Goal: Information Seeking & Learning: Learn about a topic

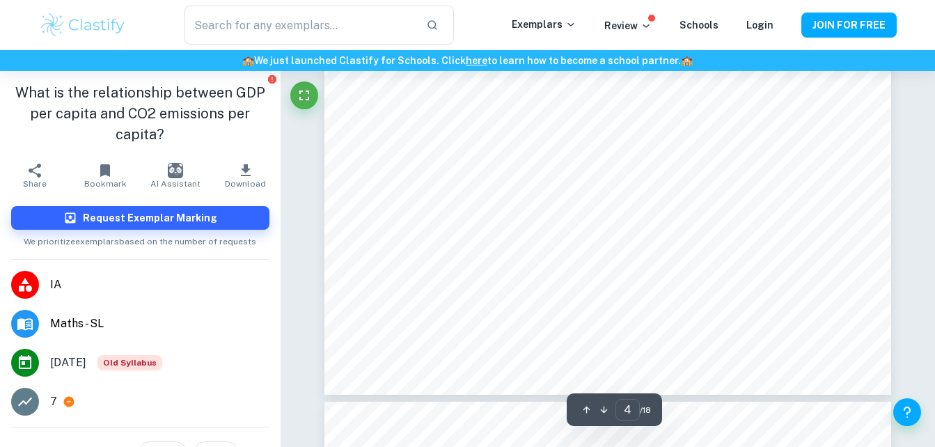
scroll to position [3089, 0]
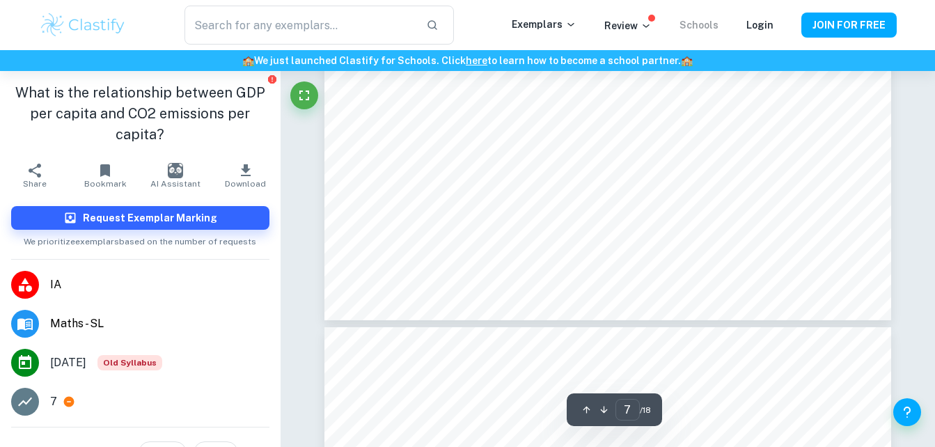
type input "8"
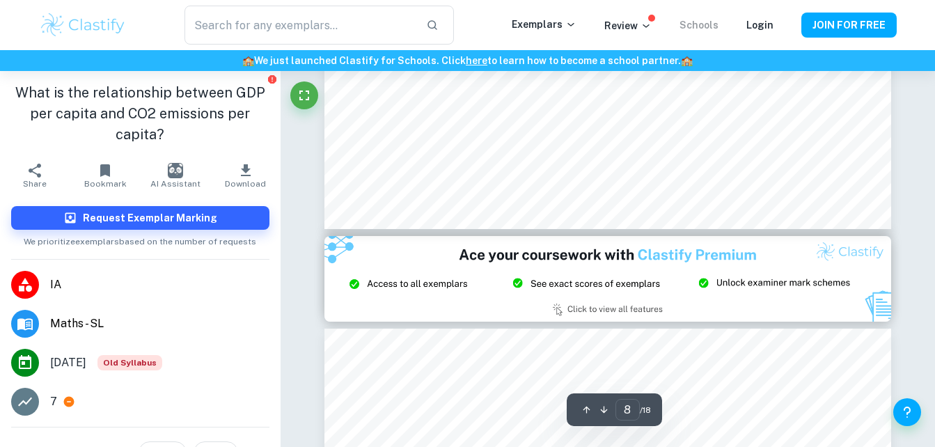
scroll to position [6515, 0]
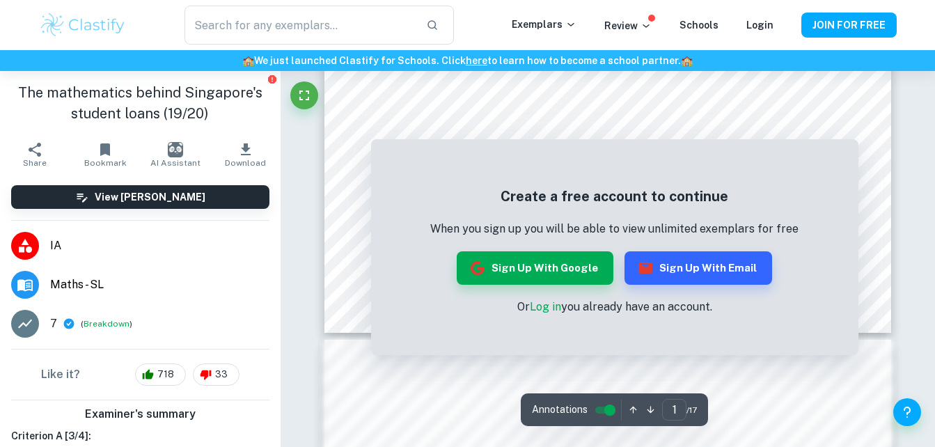
scroll to position [554, 0]
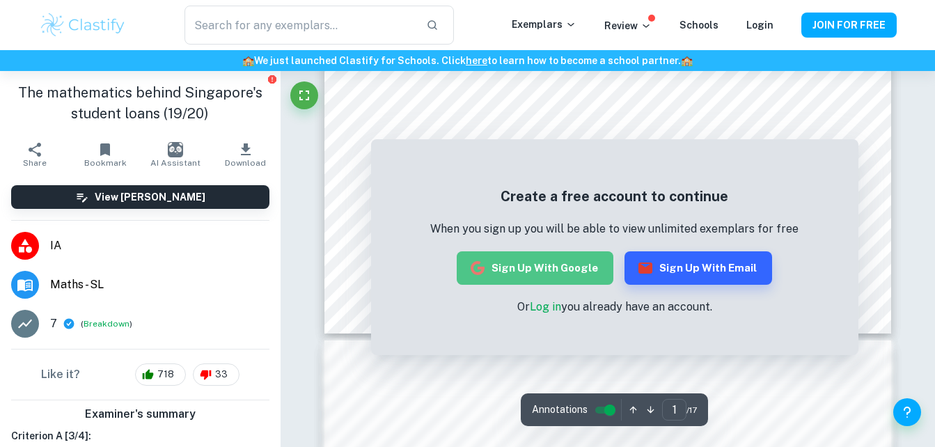
click at [598, 265] on button "Sign up with Google" at bounding box center [535, 267] width 157 height 33
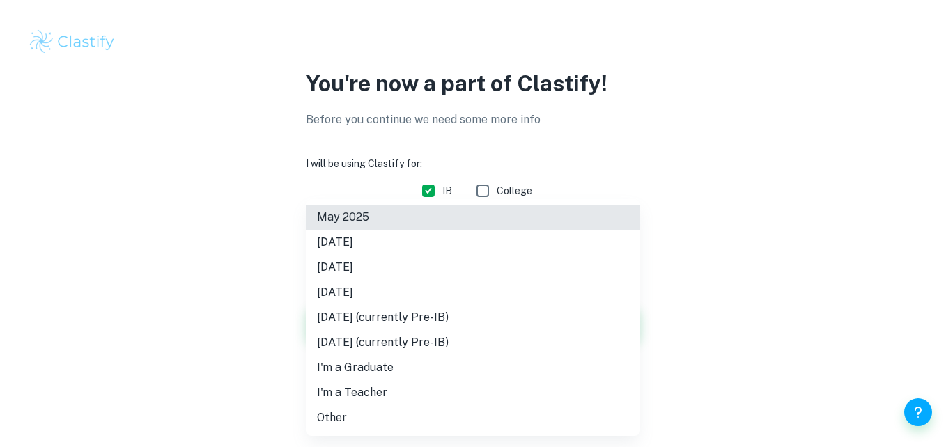
click at [449, 235] on body "We value your privacy We use cookies to enhance your browsing experience, serve…" at bounding box center [473, 223] width 946 height 447
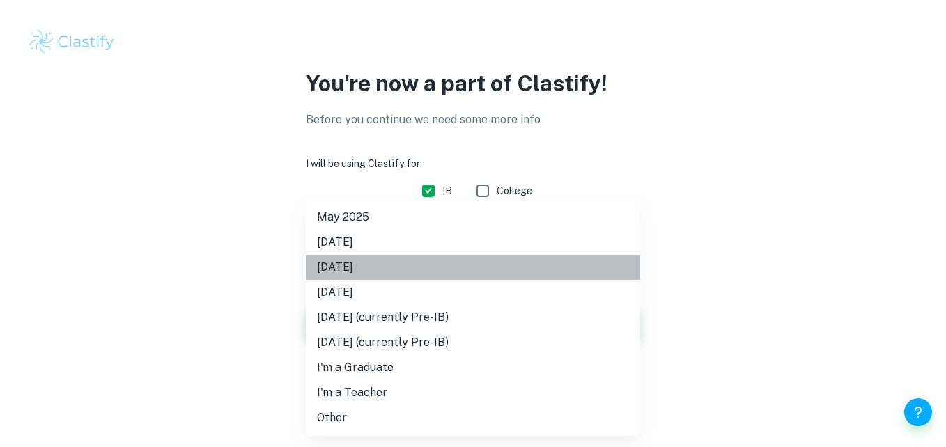
click at [420, 265] on li "May 2026" at bounding box center [473, 267] width 334 height 25
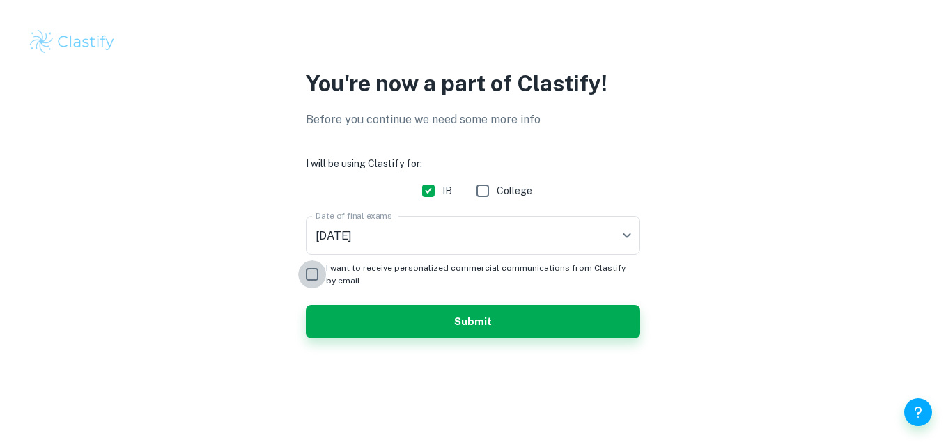
click at [307, 274] on input "I want to receive personalized commercial communications from Clastify by email." at bounding box center [312, 274] width 28 height 28
checkbox input "true"
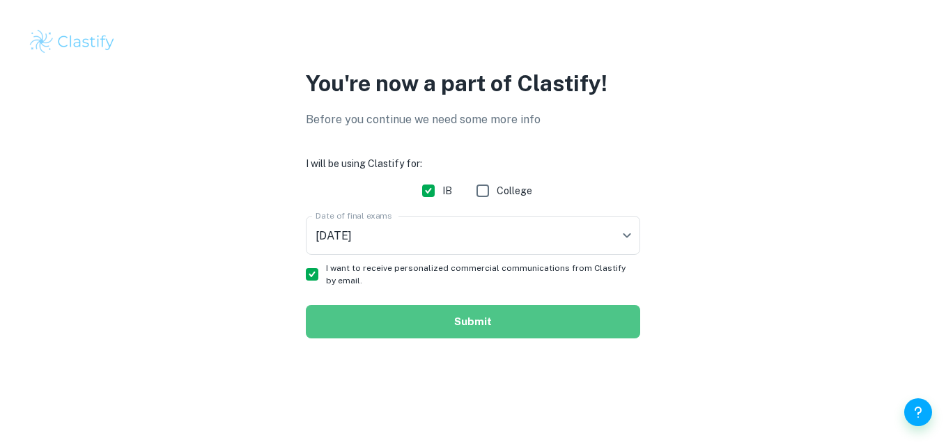
click at [388, 324] on button "Submit" at bounding box center [473, 321] width 334 height 33
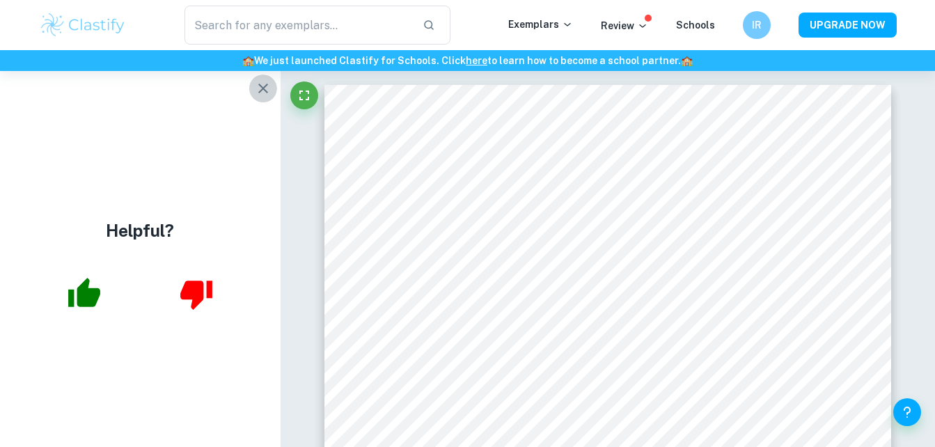
click at [267, 89] on icon "button" at bounding box center [263, 88] width 17 height 17
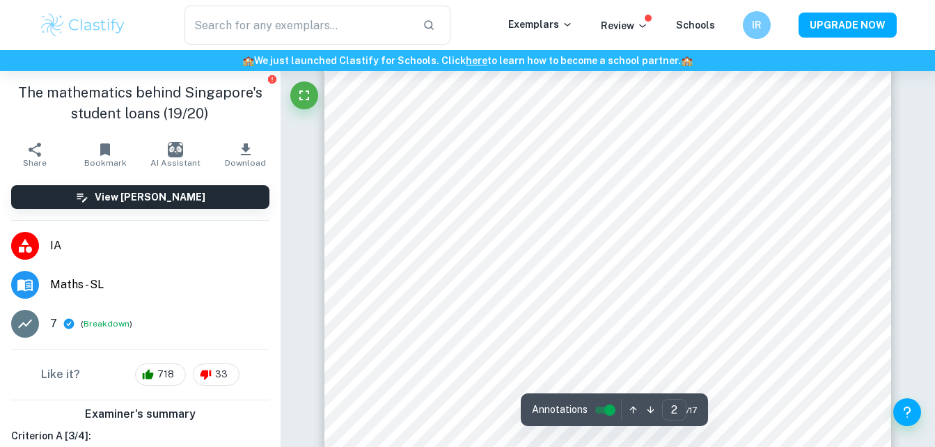
scroll to position [964, 0]
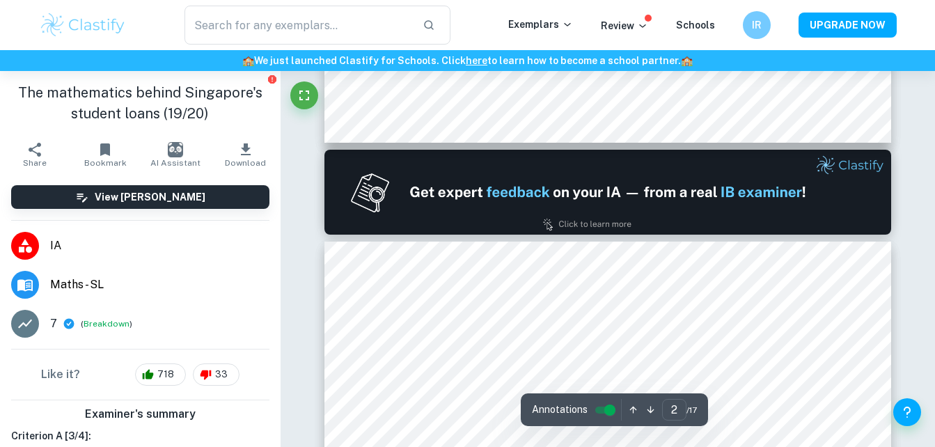
type input "1"
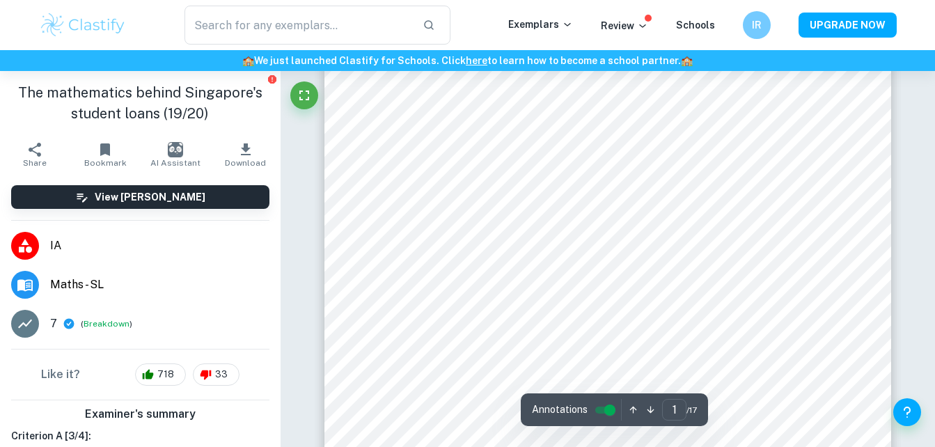
scroll to position [320, 0]
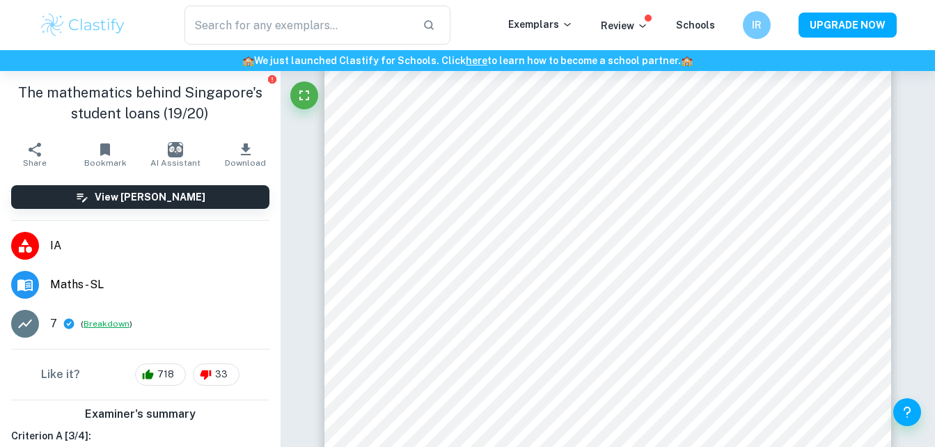
click at [97, 321] on button "Breakdown" at bounding box center [107, 323] width 46 height 13
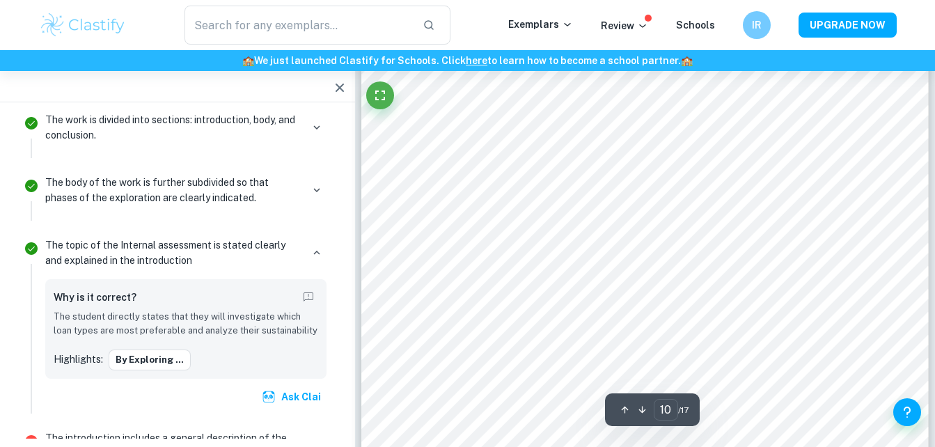
scroll to position [7614, 0]
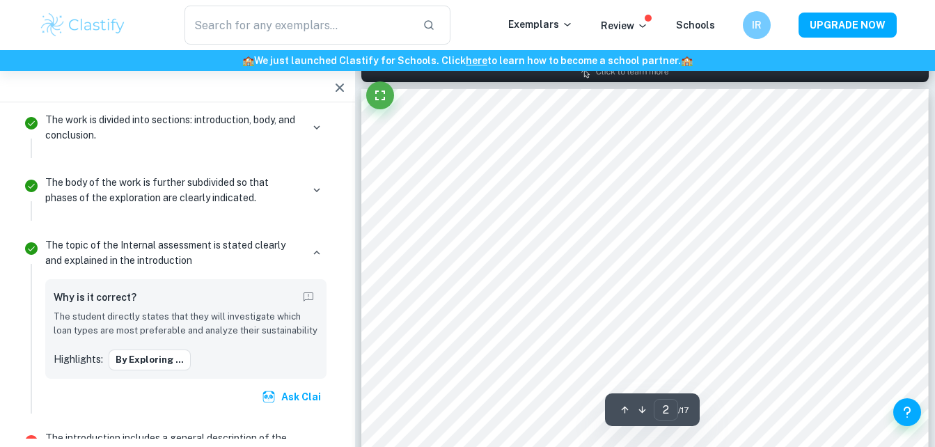
type input "1"
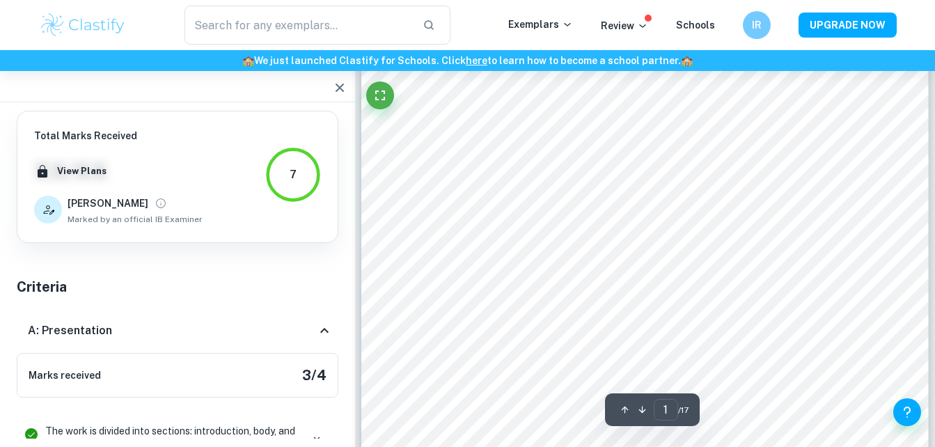
scroll to position [113, 0]
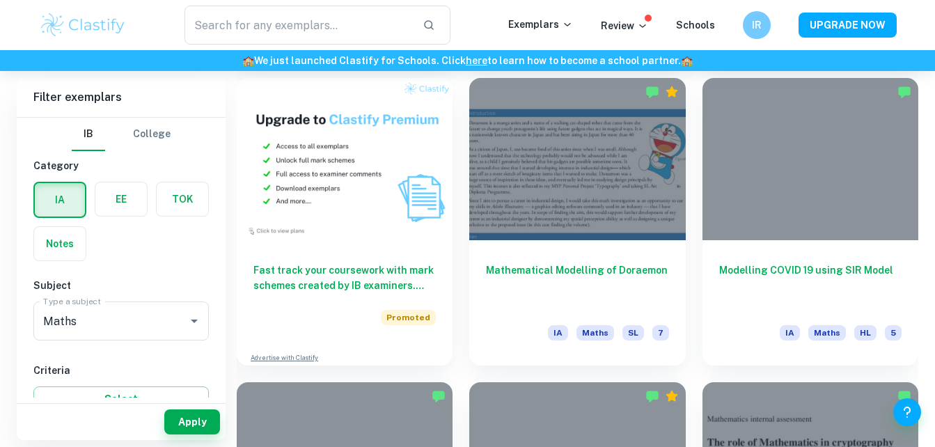
scroll to position [1001, 0]
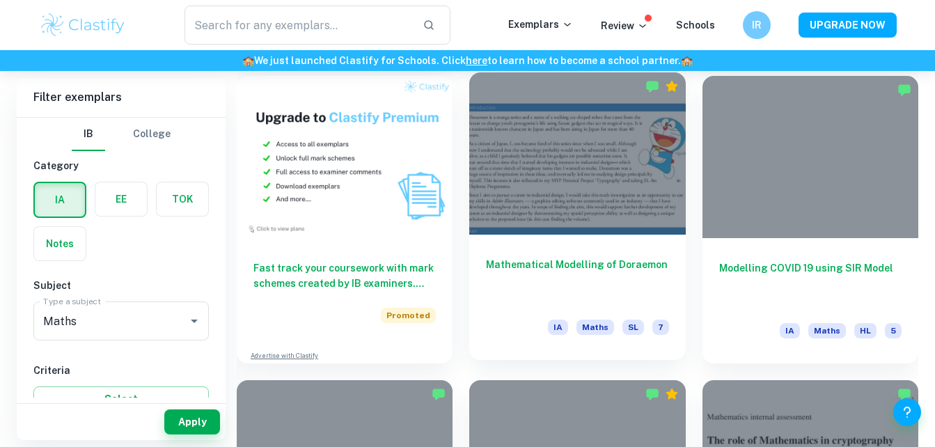
click at [536, 195] on div at bounding box center [577, 153] width 216 height 162
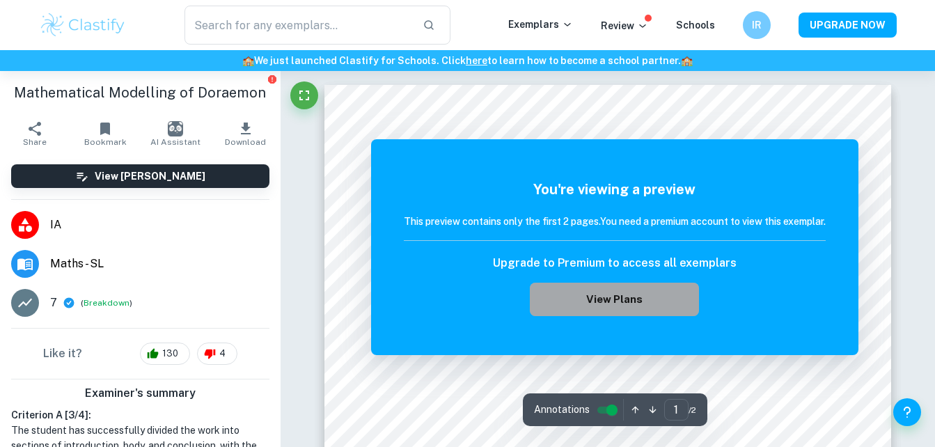
click at [593, 308] on button "View Plans" at bounding box center [614, 299] width 168 height 33
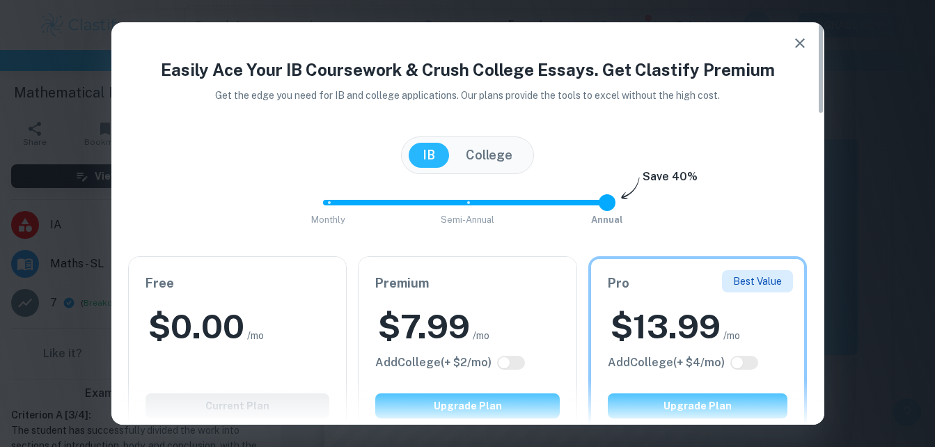
click at [800, 38] on icon "button" at bounding box center [800, 43] width 17 height 17
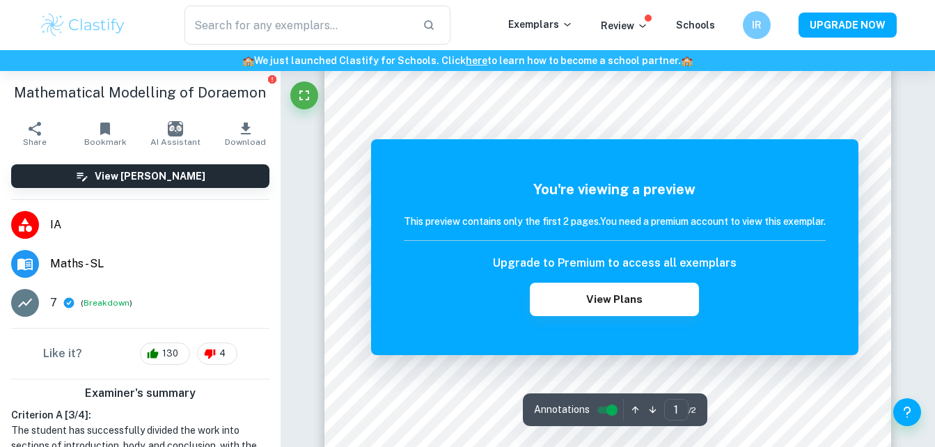
scroll to position [296, 0]
click at [720, 151] on div "You're viewing a preview This preview contains only the first 2 pages. You need…" at bounding box center [614, 247] width 487 height 216
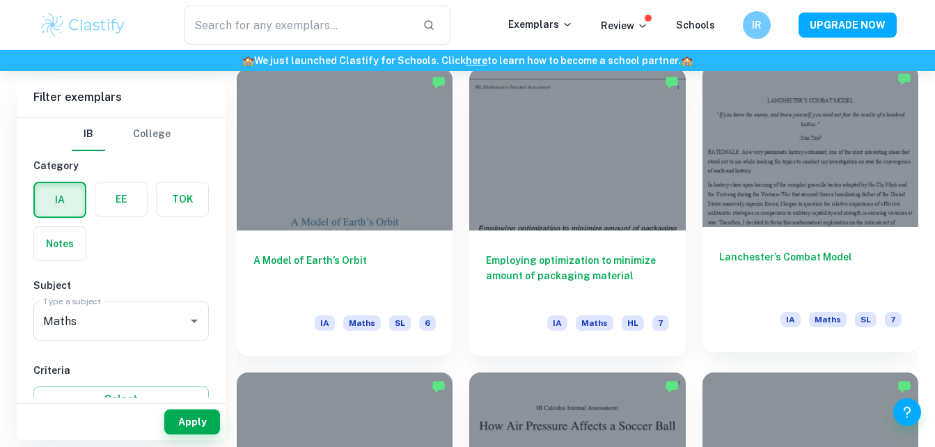
scroll to position [1622, 0]
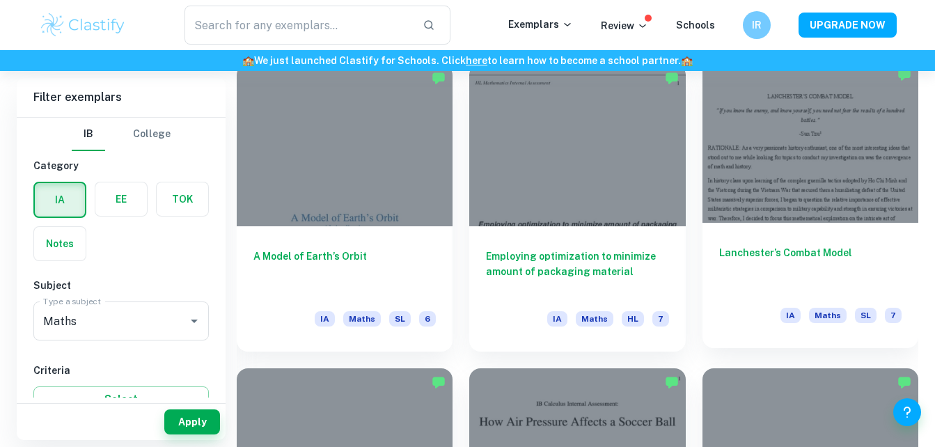
click at [815, 246] on h6 "Lanchester’s Combat Model" at bounding box center [810, 268] width 182 height 46
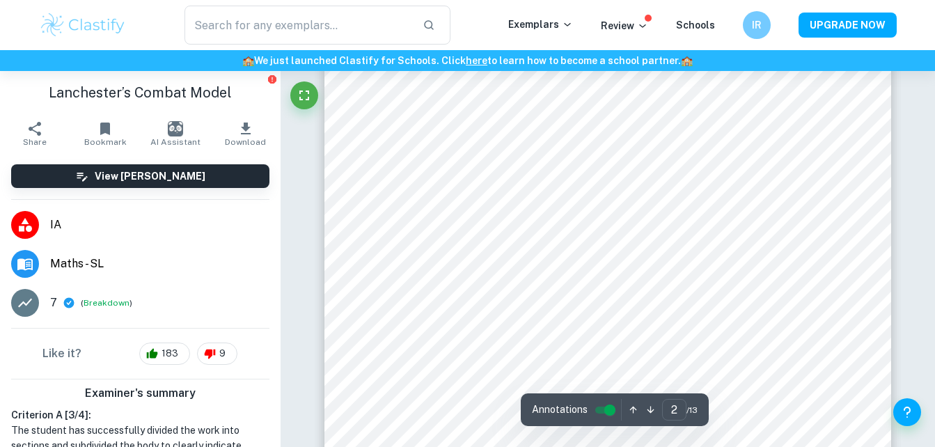
scroll to position [1294, 0]
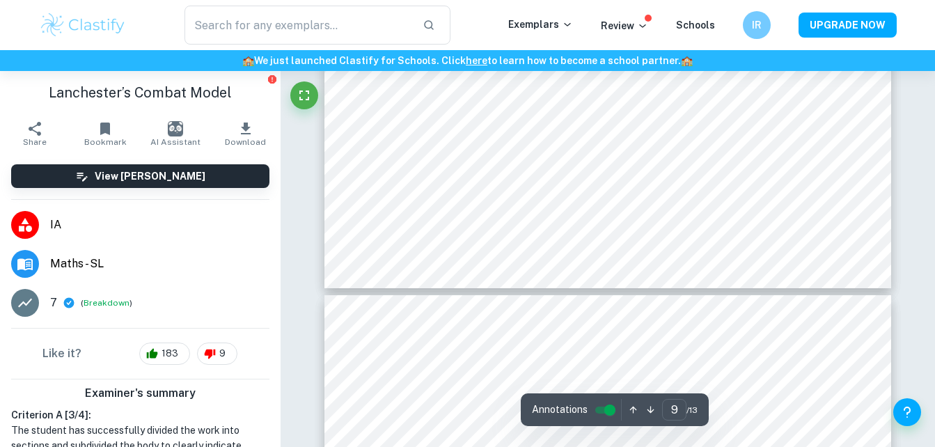
type input "10"
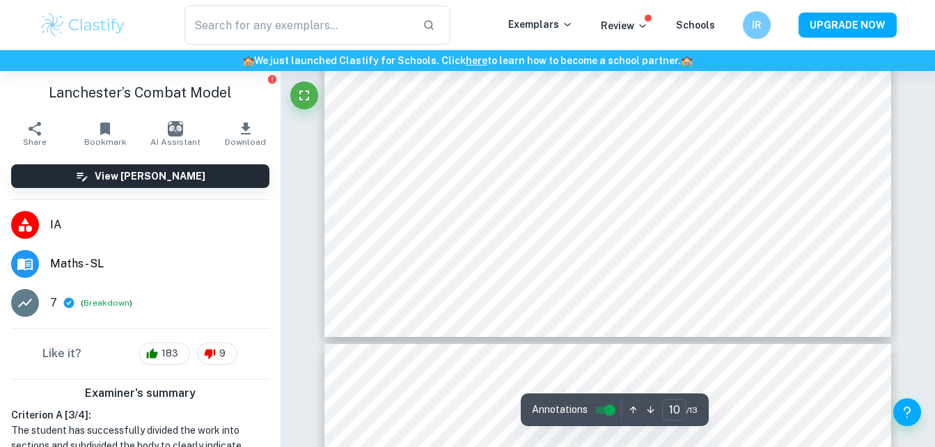
scroll to position [8116, 0]
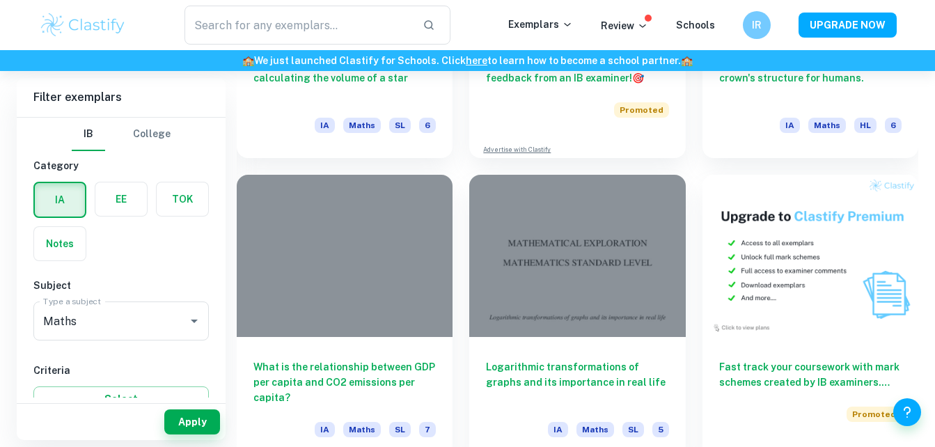
scroll to position [3944, 0]
